Goal: Navigation & Orientation: Find specific page/section

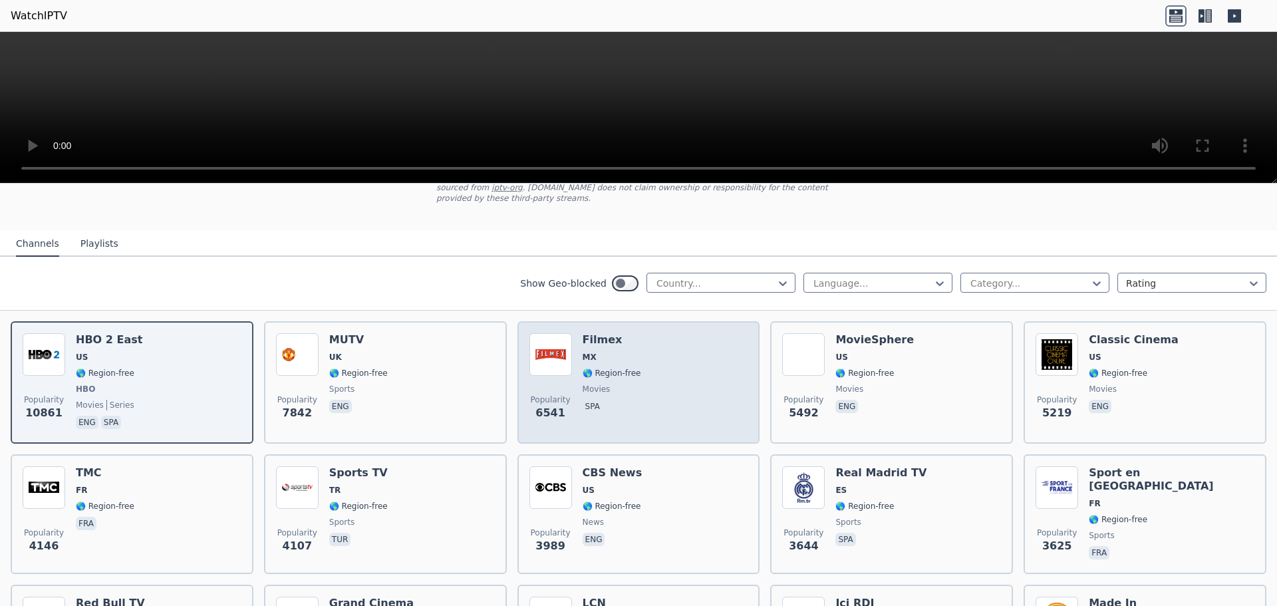
scroll to position [200, 0]
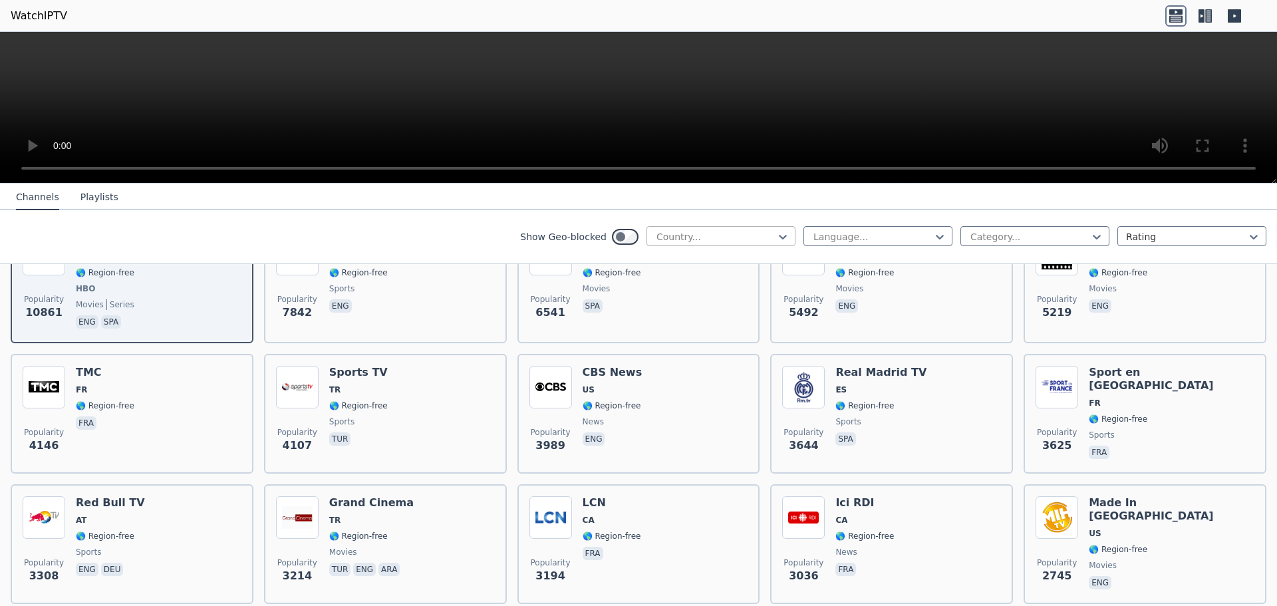
click at [680, 234] on div at bounding box center [715, 236] width 121 height 13
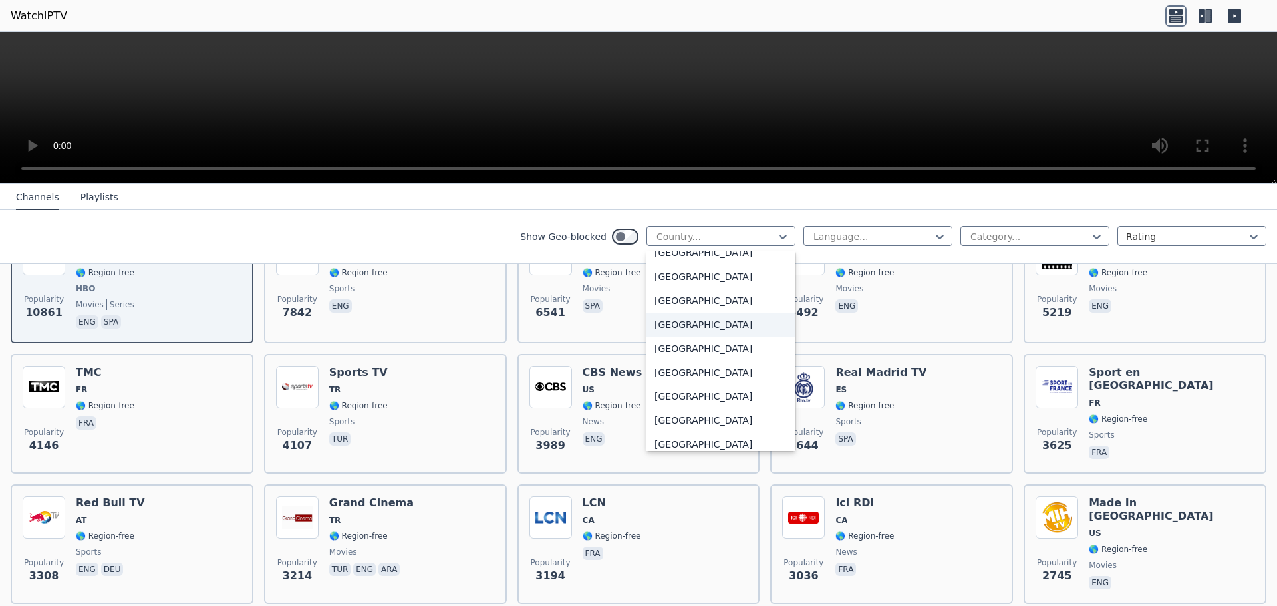
scroll to position [2062, 0]
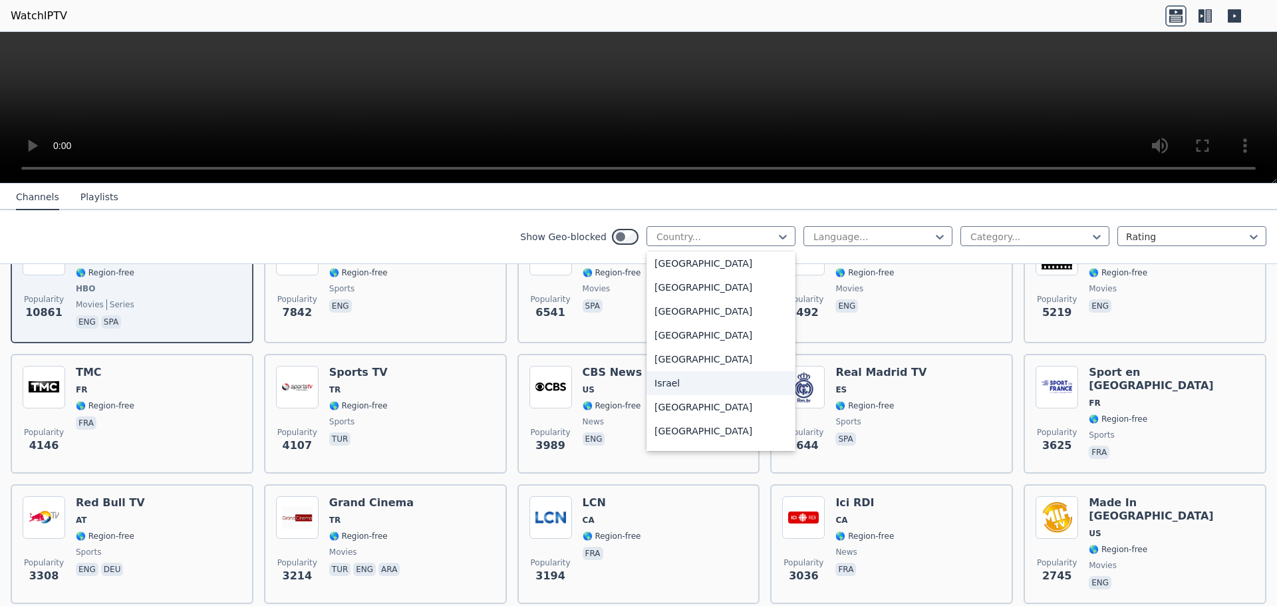
click at [669, 390] on div "Israel" at bounding box center [720, 383] width 149 height 24
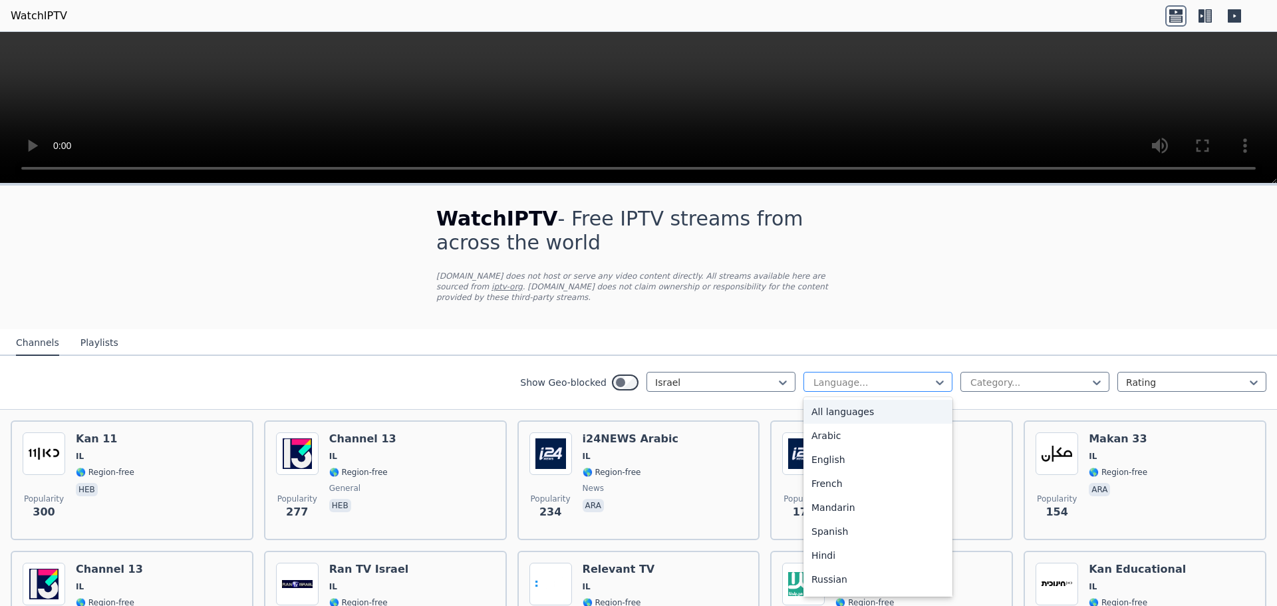
click at [829, 372] on div "Language..." at bounding box center [877, 382] width 149 height 20
click at [392, 329] on nav "Channels Playlists" at bounding box center [638, 342] width 1277 height 27
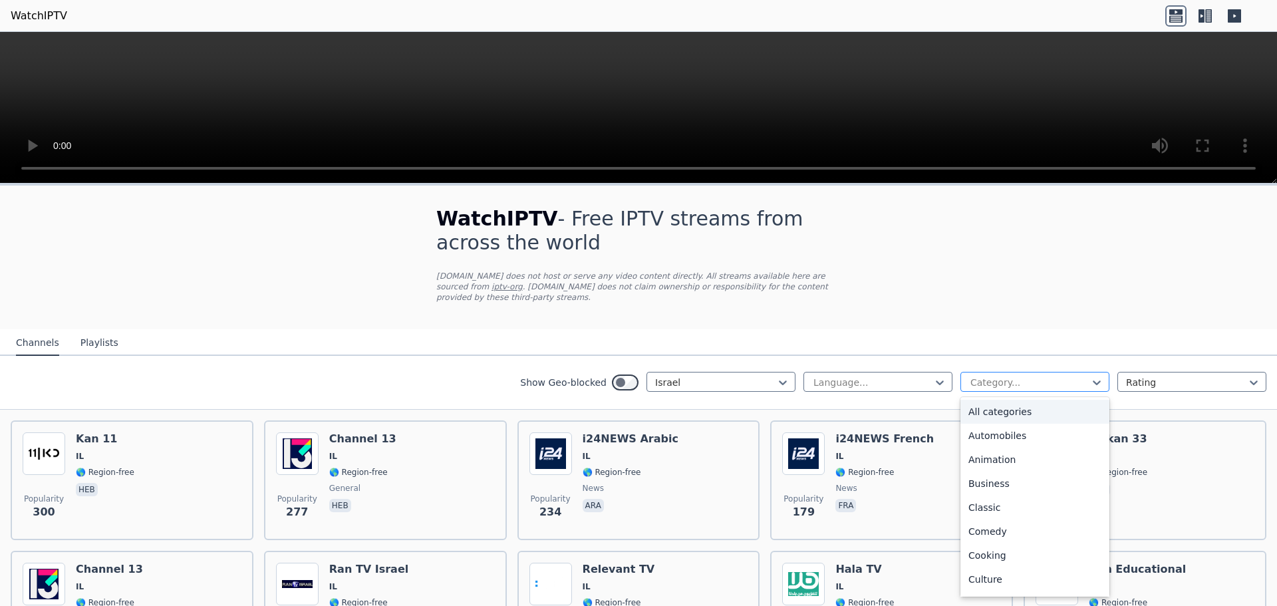
click at [976, 376] on div at bounding box center [1029, 382] width 121 height 13
click at [988, 522] on div "Sports" at bounding box center [1034, 534] width 149 height 24
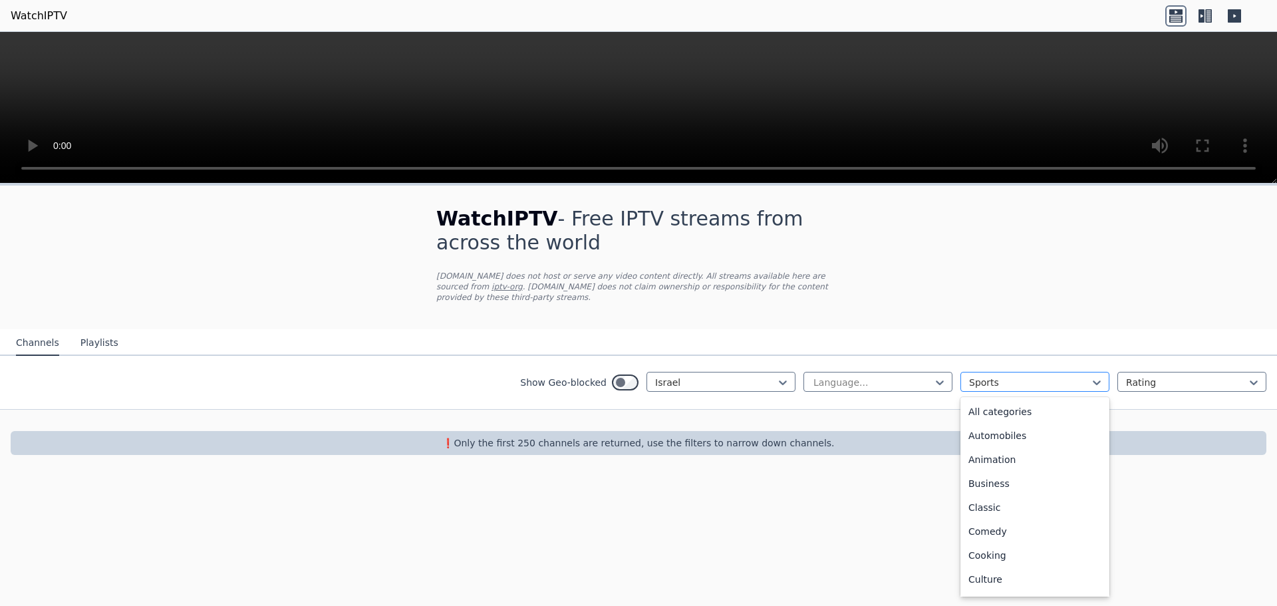
click at [986, 376] on div at bounding box center [1029, 382] width 121 height 13
click at [979, 400] on div "All categories" at bounding box center [1034, 412] width 149 height 24
